Goal: Use online tool/utility: Utilize a website feature to perform a specific function

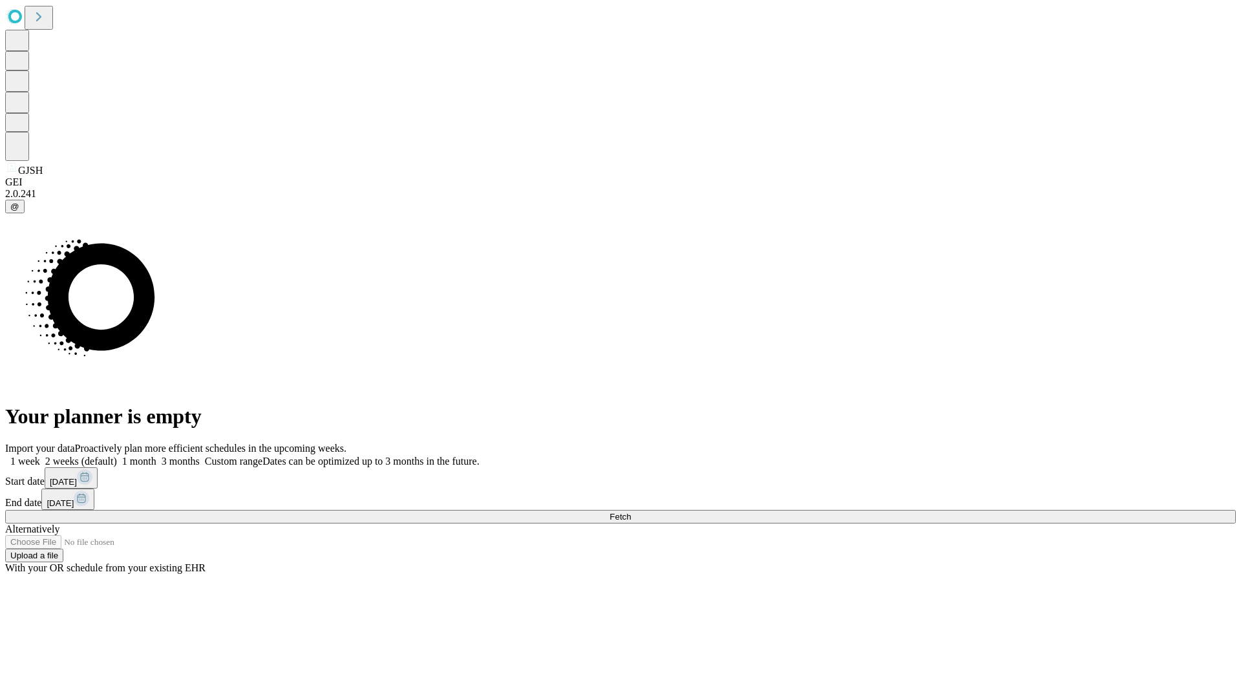
click at [631, 512] on span "Fetch" at bounding box center [619, 517] width 21 height 10
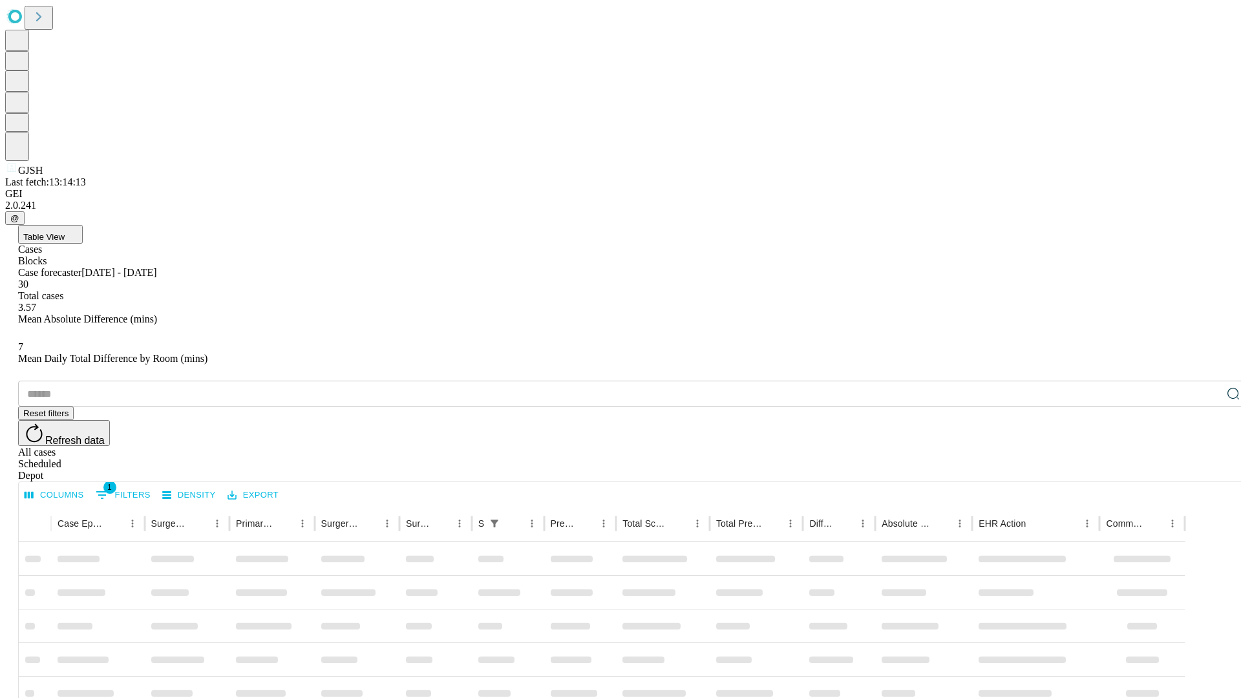
click at [65, 232] on span "Table View" at bounding box center [43, 237] width 41 height 10
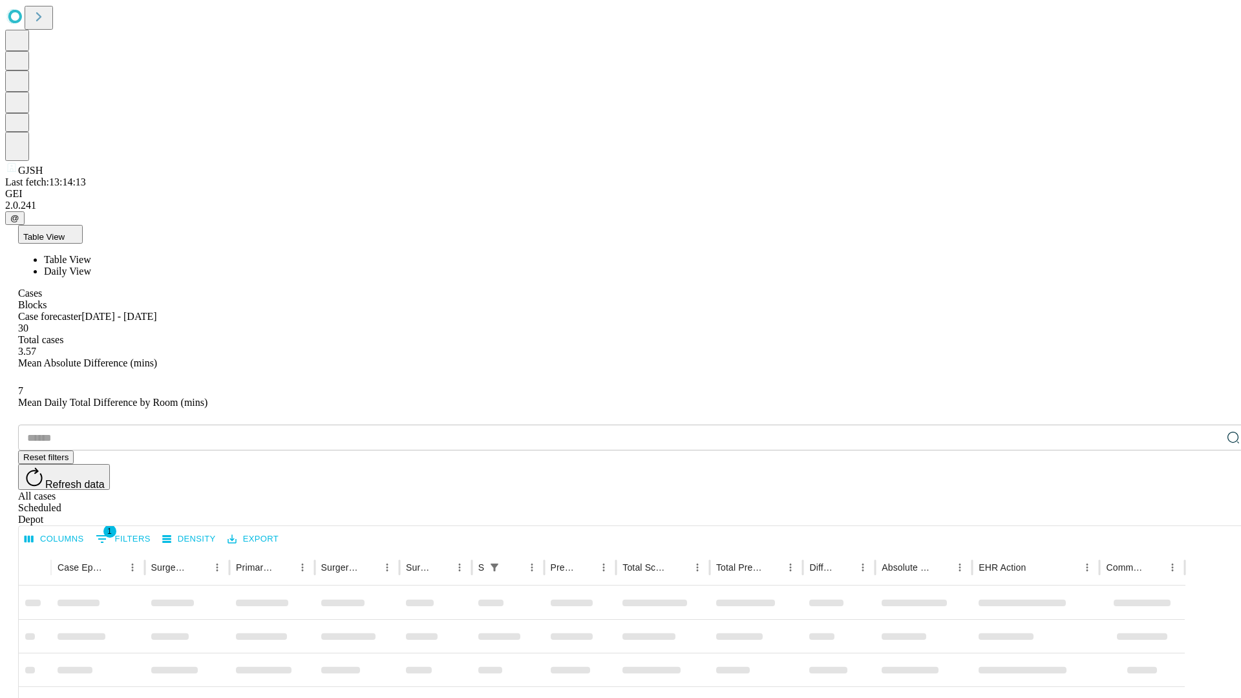
click at [91, 266] on span "Daily View" at bounding box center [67, 271] width 47 height 11
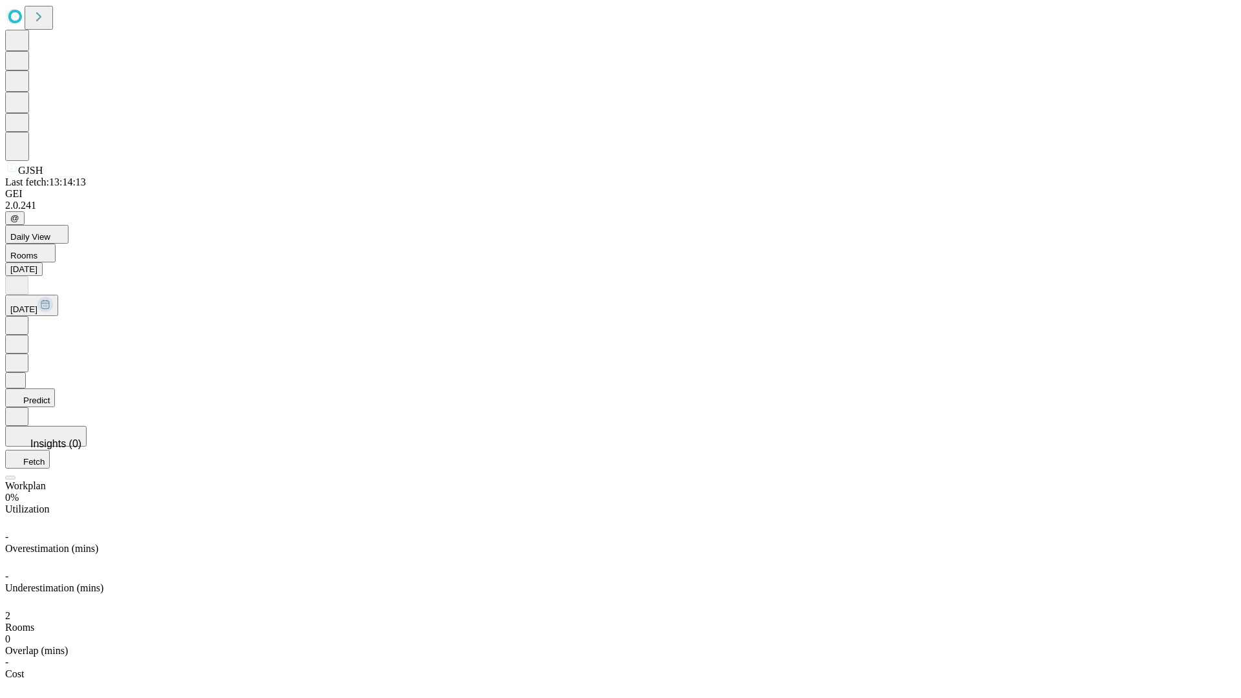
click at [55, 388] on button "Predict" at bounding box center [30, 397] width 50 height 19
